Goal: Use online tool/utility: Use online tool/utility

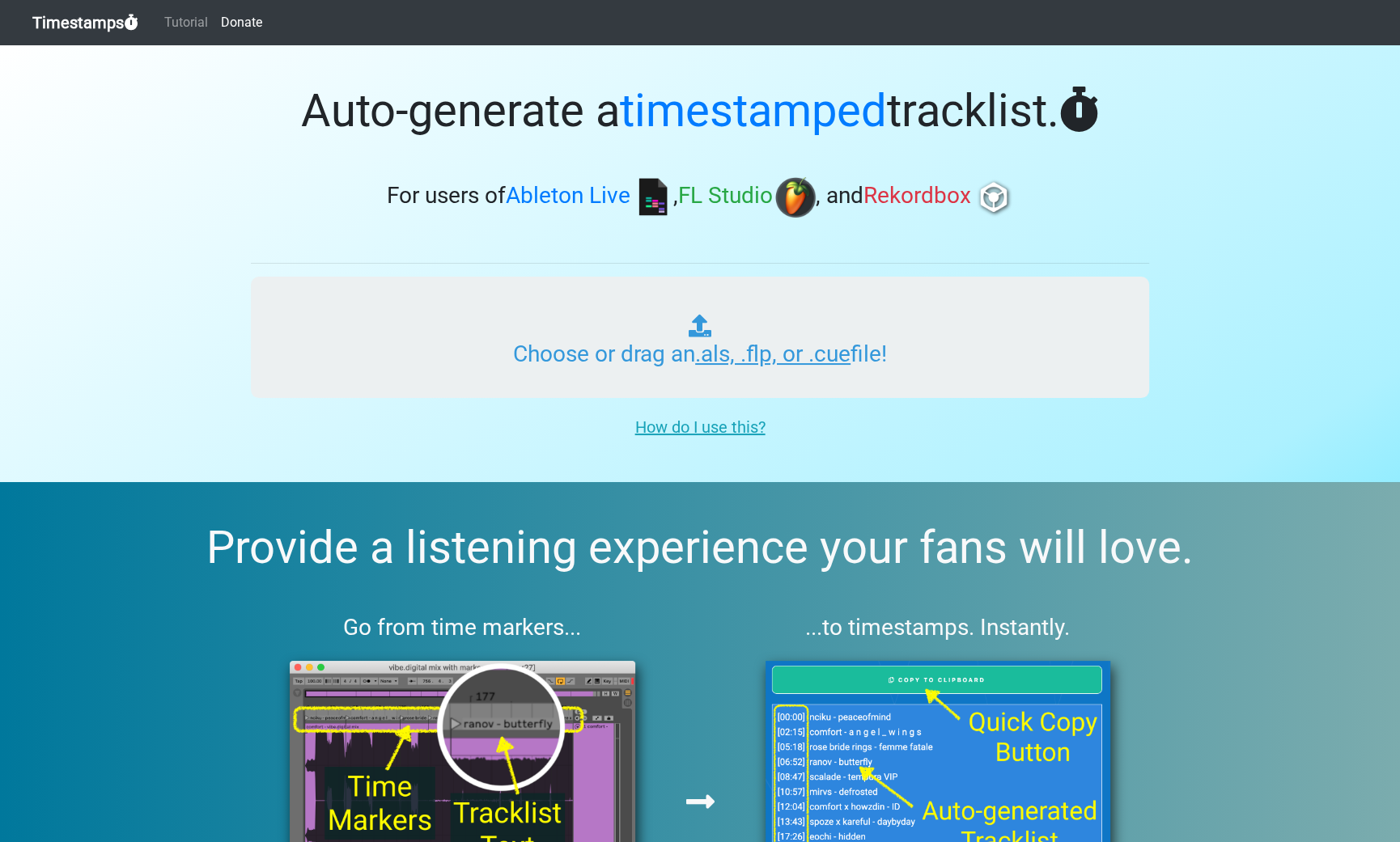
click at [930, 315] on input "Choose or drag an .als, .flp, or .cue file!" at bounding box center [700, 337] width 899 height 121
type input "C:\fakepath\rashaziyadeh MIX 2.flp"
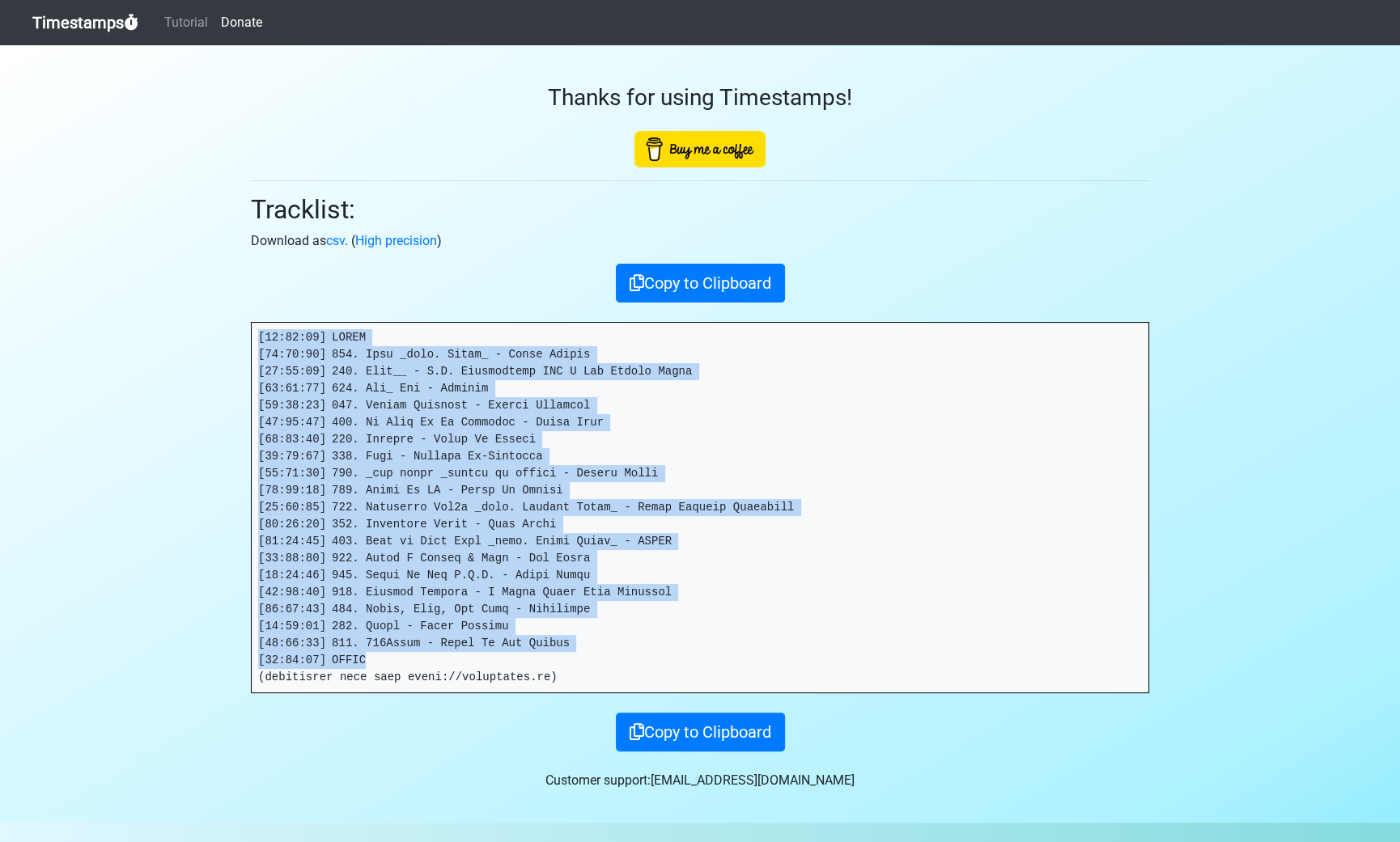
drag, startPoint x: 374, startPoint y: 656, endPoint x: 245, endPoint y: 337, distance: 344.1
click at [245, 337] on div "Thanks for using Timestamps! Tracklist: Download as csv . ( High precision ) Co…" at bounding box center [700, 398] width 923 height 707
drag, startPoint x: 245, startPoint y: 337, endPoint x: 403, endPoint y: 359, distance: 159.5
copy pre "[00:00:00] INTRO [00:00:00] 021. Odio _feat. Drake_ - [PERSON_NAME] [00:03:41] …"
